Goal: Transaction & Acquisition: Purchase product/service

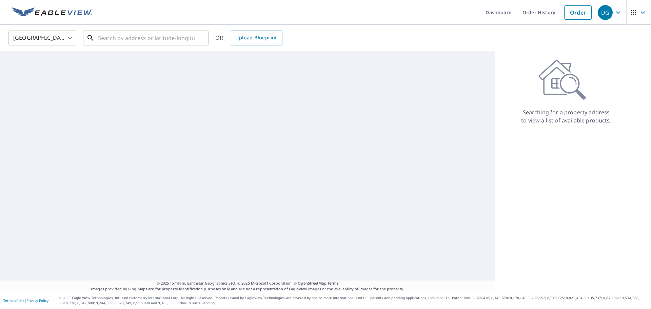
click at [112, 38] on input "text" at bounding box center [146, 37] width 97 height 19
paste input "[STREET_ADDRESS] [PERSON_NAME]"
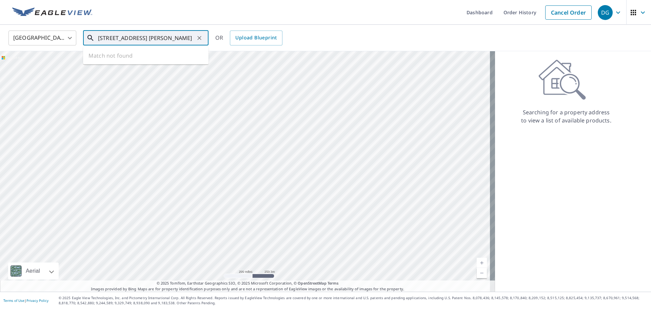
scroll to position [0, 44]
click at [126, 59] on span "[STREET_ADDRESS]" at bounding box center [150, 58] width 106 height 8
type input "[STREET_ADDRESS]"
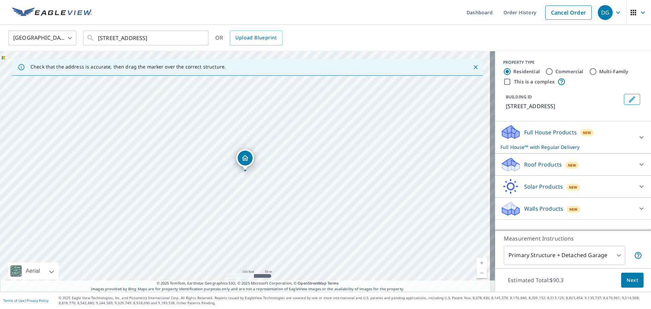
click at [550, 169] on div "Roof Products New" at bounding box center [566, 165] width 133 height 16
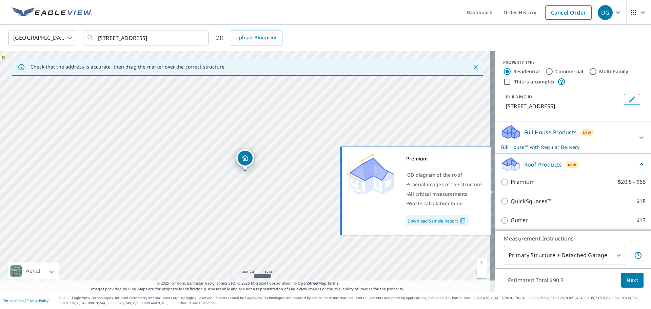
click at [525, 186] on p "Premium" at bounding box center [522, 182] width 24 height 8
click at [510, 186] on input "Premium $20.5 - $66" at bounding box center [505, 182] width 10 height 8
checkbox input "true"
checkbox input "false"
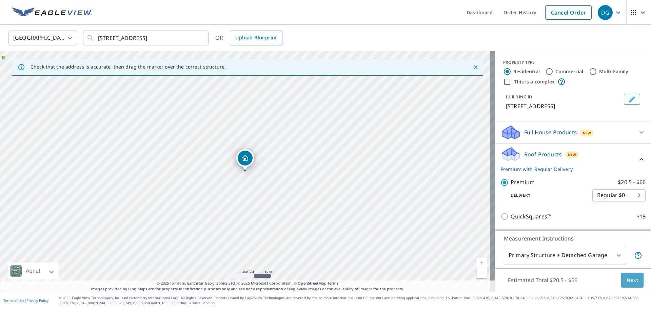
click at [626, 279] on span "Next" at bounding box center [632, 280] width 12 height 8
